Goal: Transaction & Acquisition: Purchase product/service

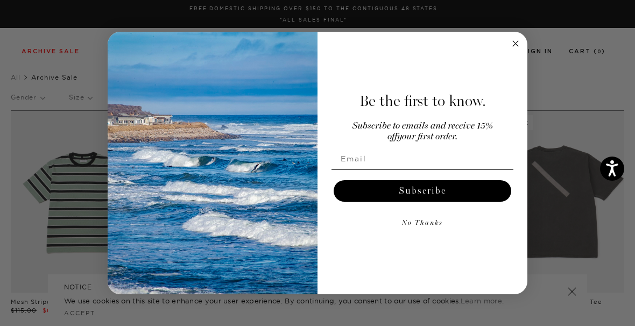
click at [514, 46] on circle "Close dialog" at bounding box center [515, 44] width 12 height 12
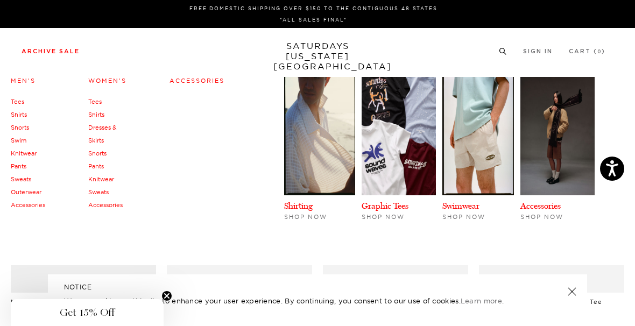
click at [120, 83] on link "Women's" at bounding box center [107, 81] width 38 height 8
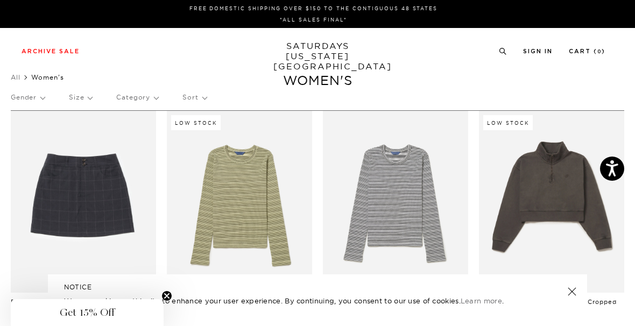
click at [572, 289] on link at bounding box center [571, 291] width 15 height 15
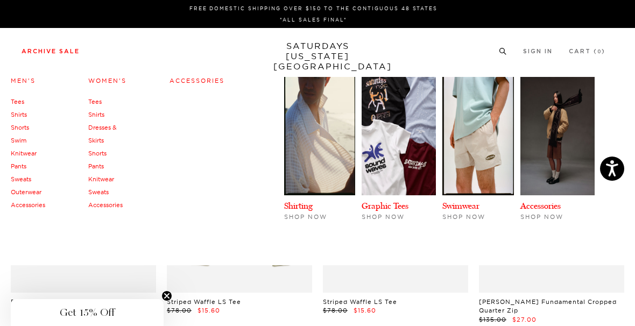
click at [99, 166] on link "Pants" at bounding box center [96, 166] width 16 height 8
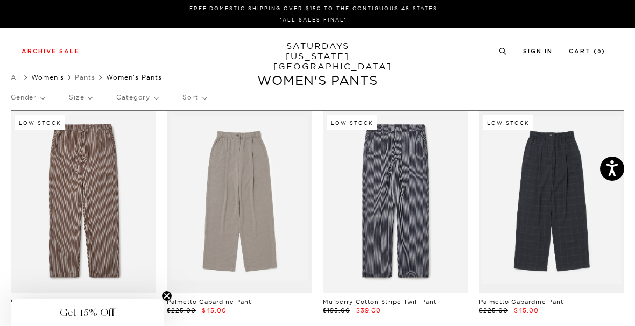
click at [61, 79] on link "Women's" at bounding box center [47, 77] width 33 height 8
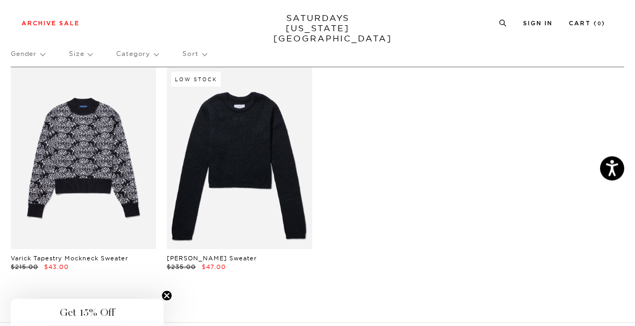
scroll to position [44, 0]
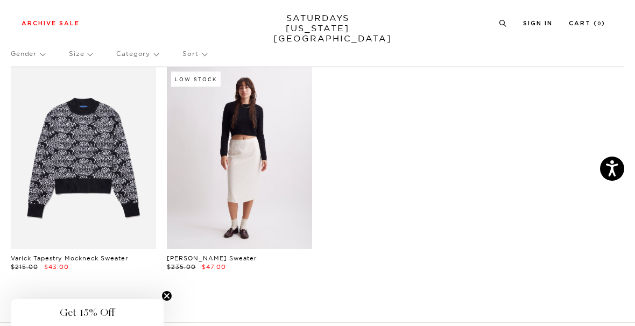
click at [259, 177] on link at bounding box center [239, 158] width 145 height 182
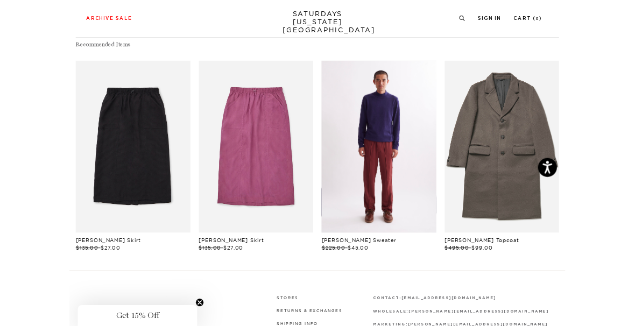
scroll to position [425, 0]
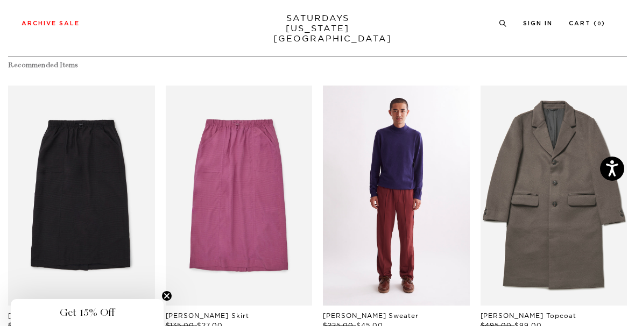
click at [384, 266] on link "files/M52313PO01-OCEAN_01.jpg" at bounding box center [396, 196] width 147 height 220
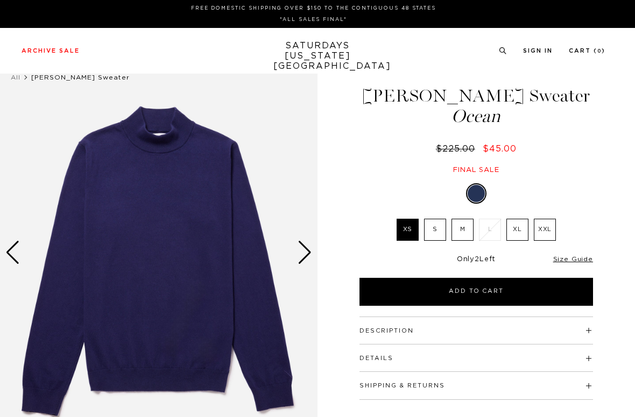
scroll to position [66, 0]
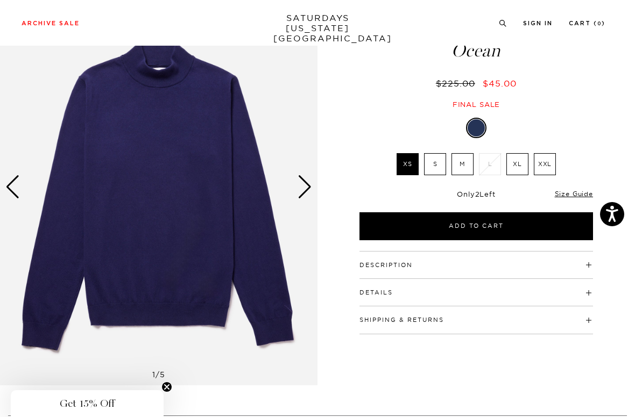
click at [403, 266] on button "Description" at bounding box center [385, 265] width 53 height 6
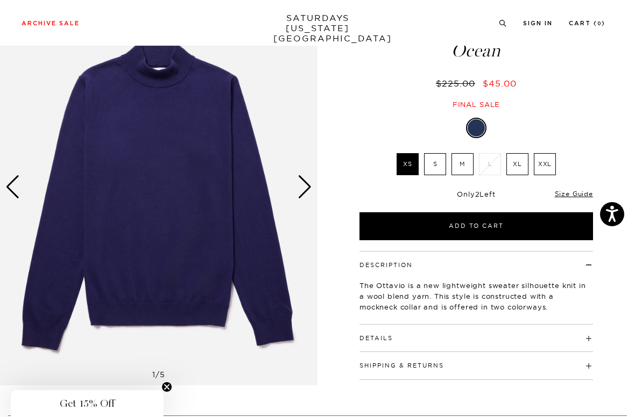
click at [389, 336] on button "Details" at bounding box center [375, 339] width 33 height 6
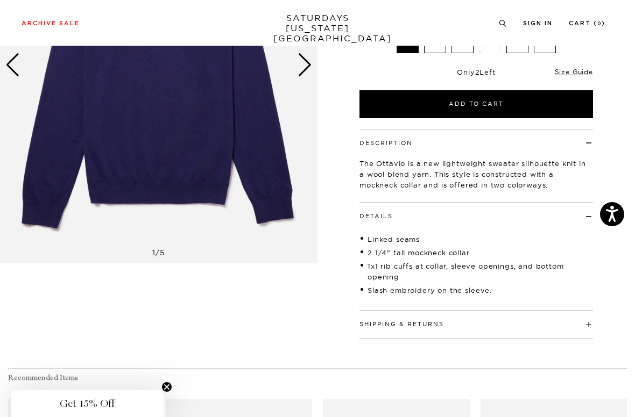
scroll to position [191, 0]
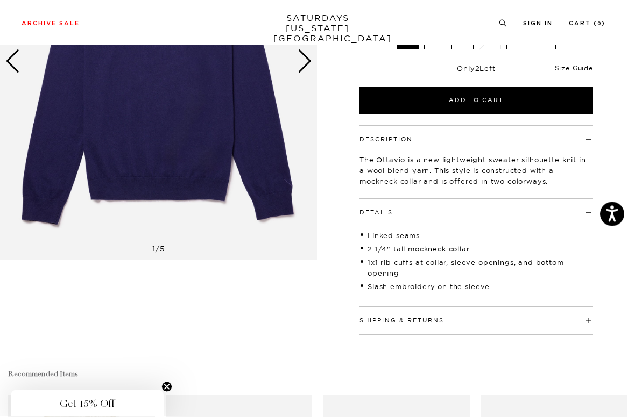
click at [404, 318] on button "Shipping & Returns" at bounding box center [401, 321] width 84 height 6
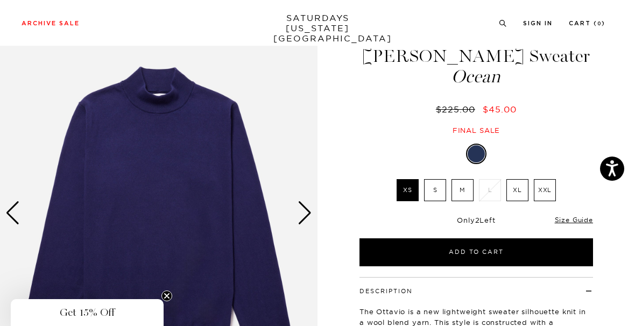
scroll to position [9, 0]
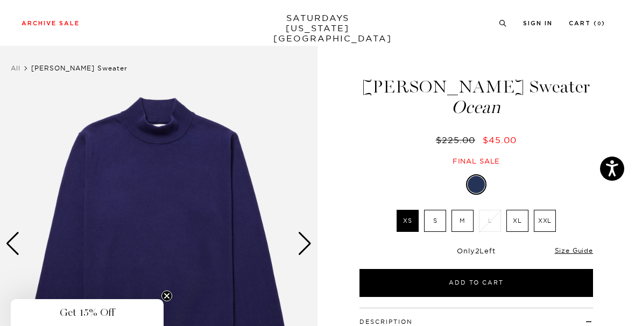
click at [300, 245] on div "Next slide" at bounding box center [304, 244] width 15 height 24
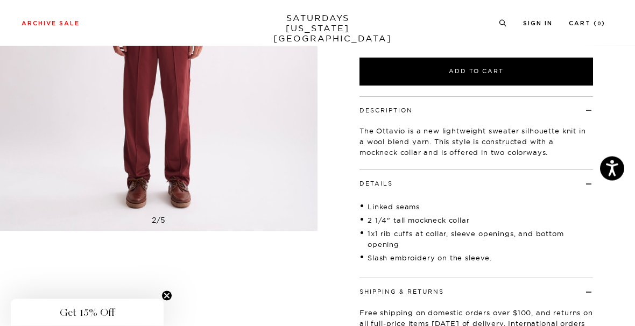
scroll to position [0, 0]
